Goal: Navigation & Orientation: Find specific page/section

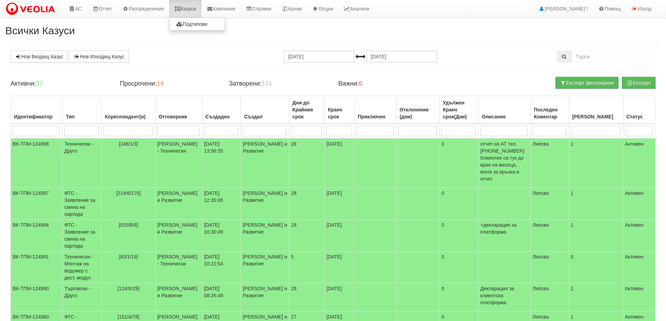
click at [195, 14] on link "Казуси" at bounding box center [185, 8] width 32 height 17
